Goal: Check status

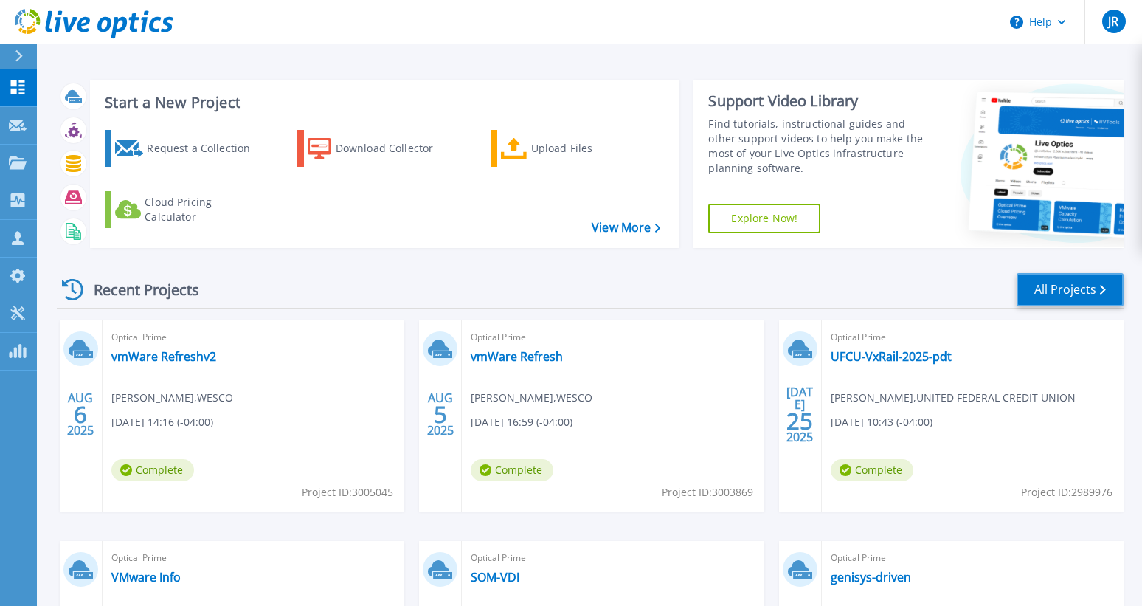
click at [1065, 284] on link "All Projects" at bounding box center [1070, 289] width 107 height 33
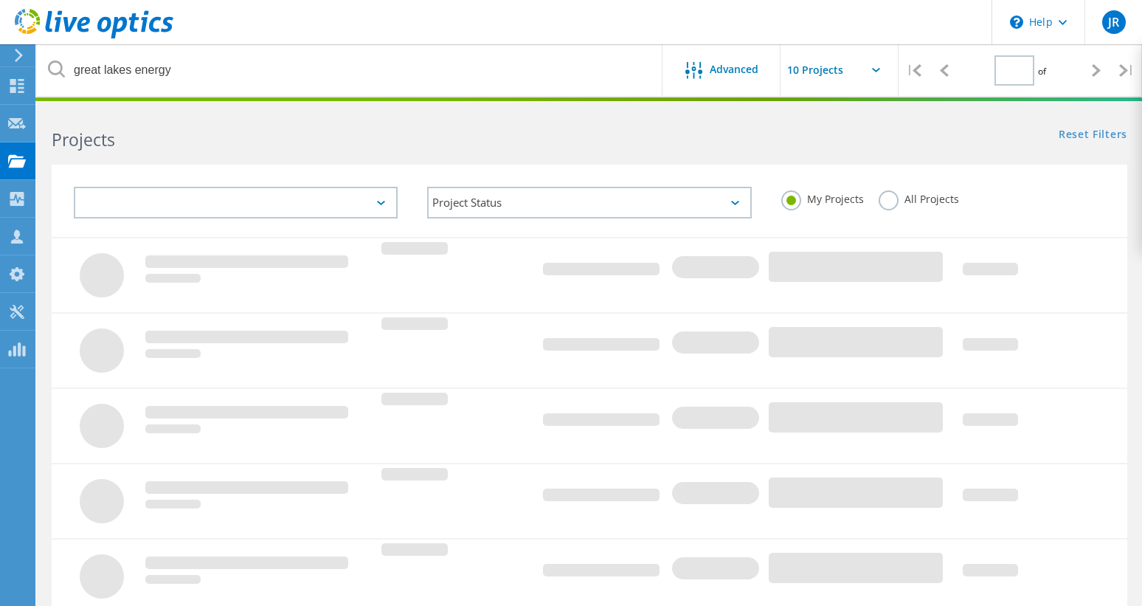
type input "1"
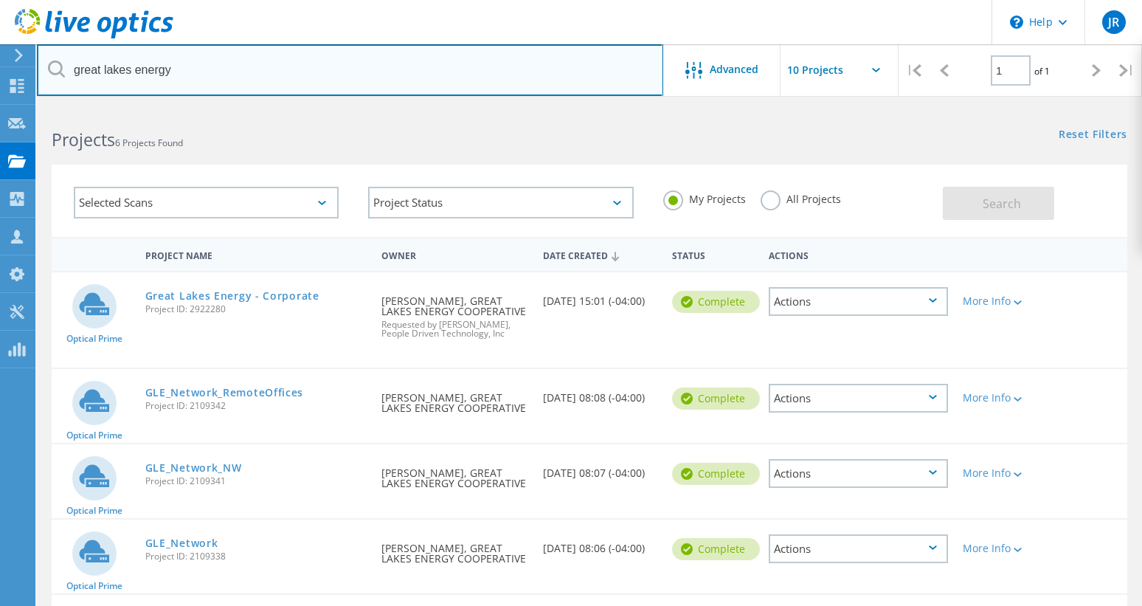
drag, startPoint x: 172, startPoint y: 72, endPoint x: 67, endPoint y: 61, distance: 105.3
click at [67, 62] on input "great lakes energy" at bounding box center [350, 70] width 626 height 52
type input "firekeepers"
